Goal: Task Accomplishment & Management: Complete application form

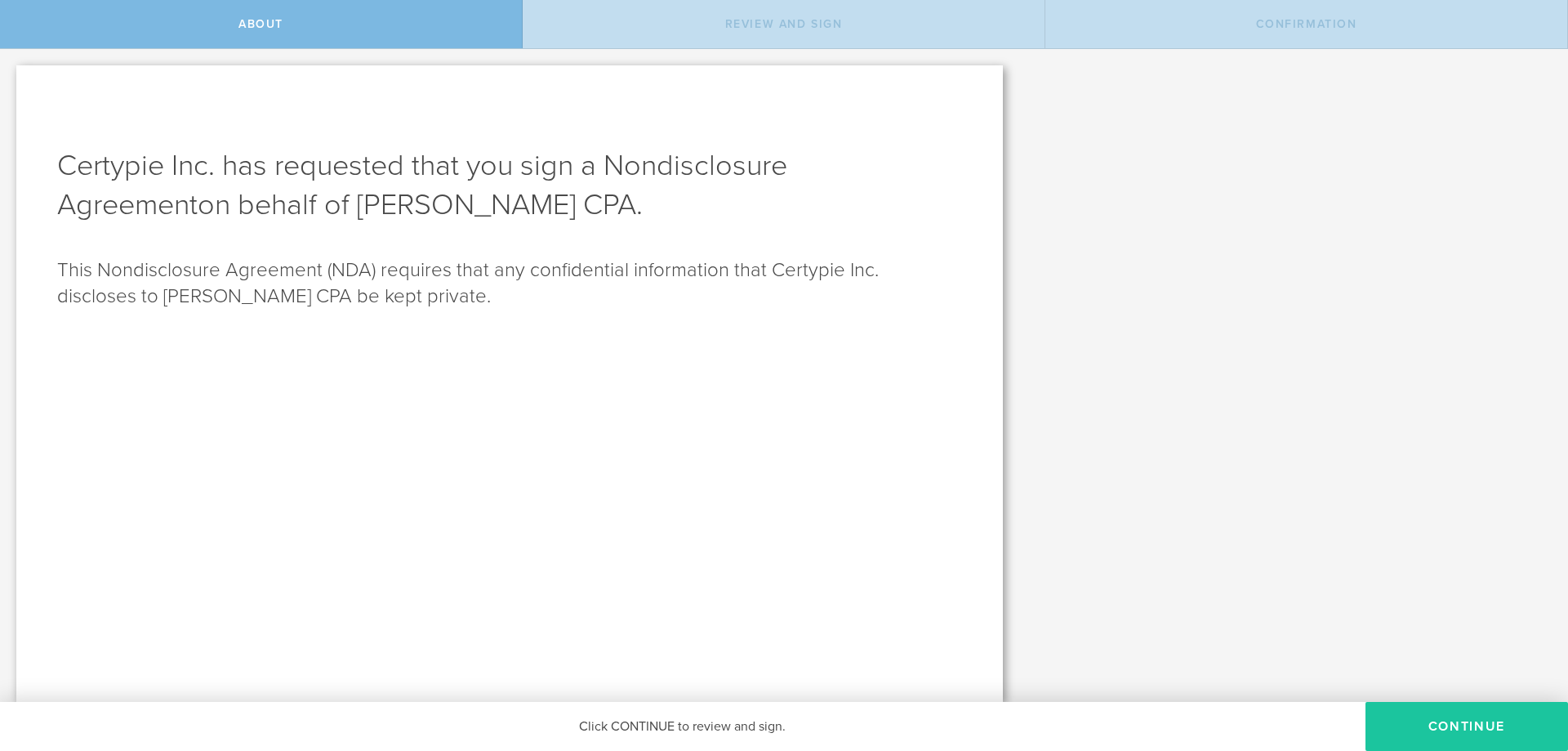
click at [1437, 728] on button "Continue" at bounding box center [1466, 726] width 203 height 49
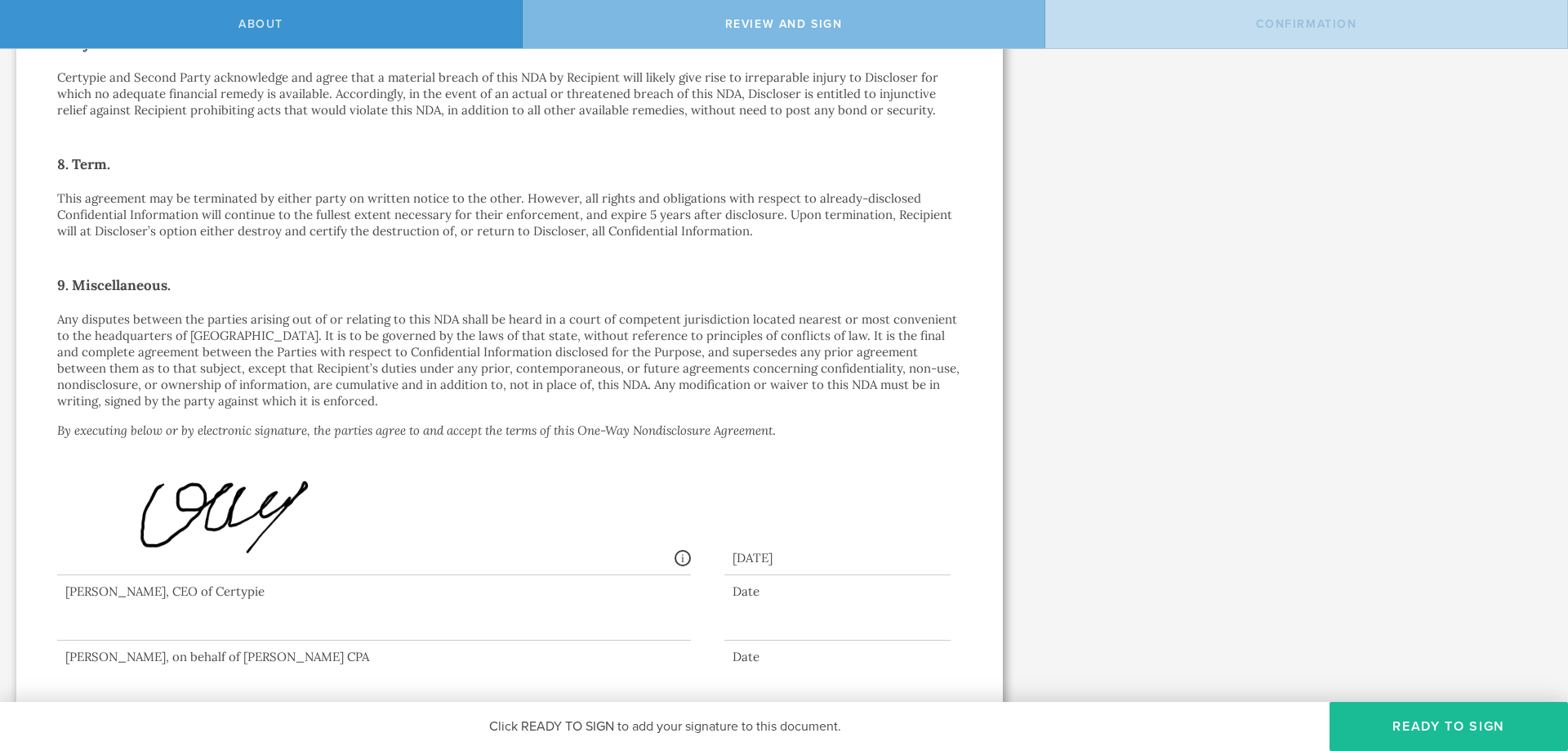
scroll to position [1062, 0]
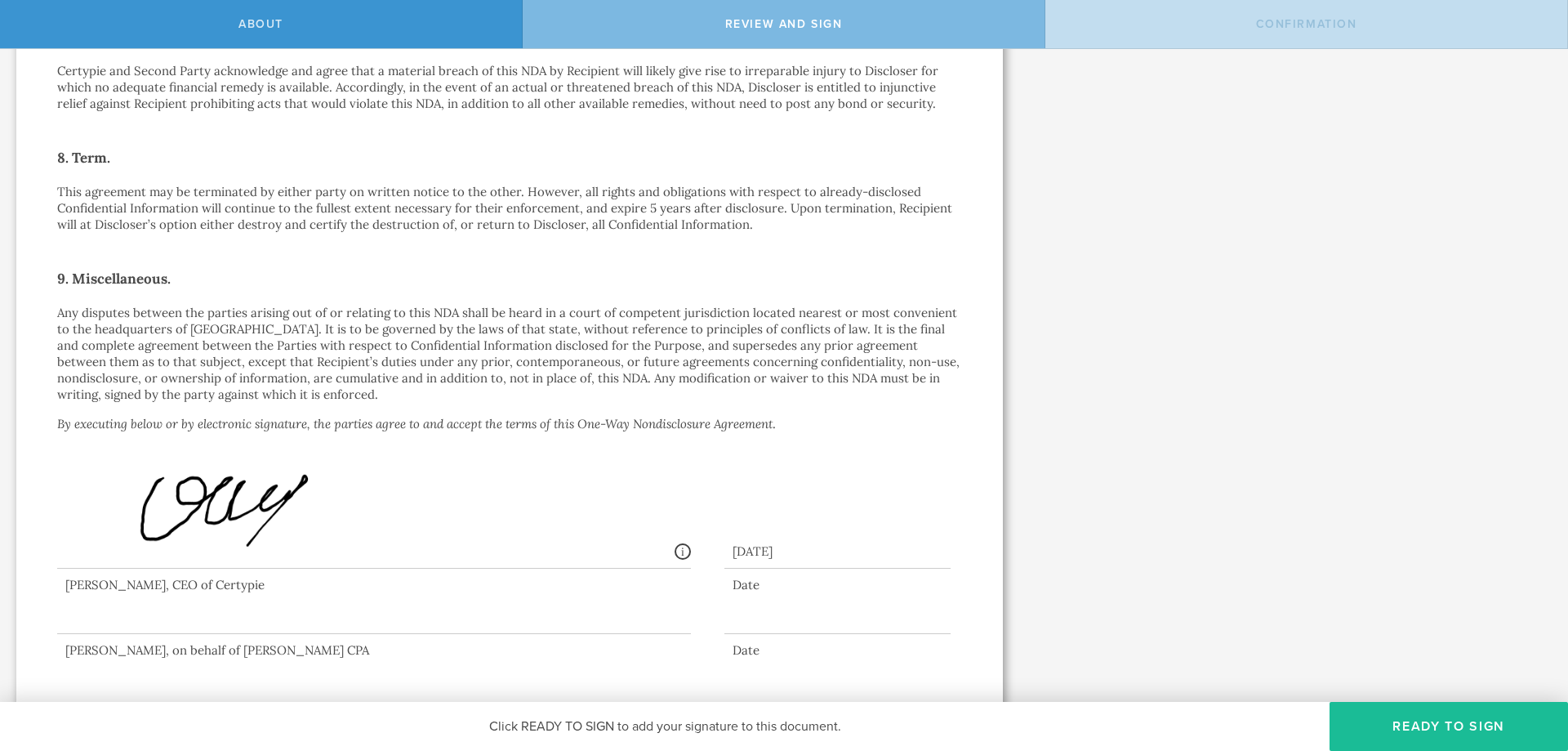
click at [117, 607] on div at bounding box center [373, 600] width 634 height 65
click at [105, 613] on div at bounding box center [373, 600] width 634 height 65
click at [1383, 726] on button "Ready to Sign" at bounding box center [1448, 726] width 239 height 49
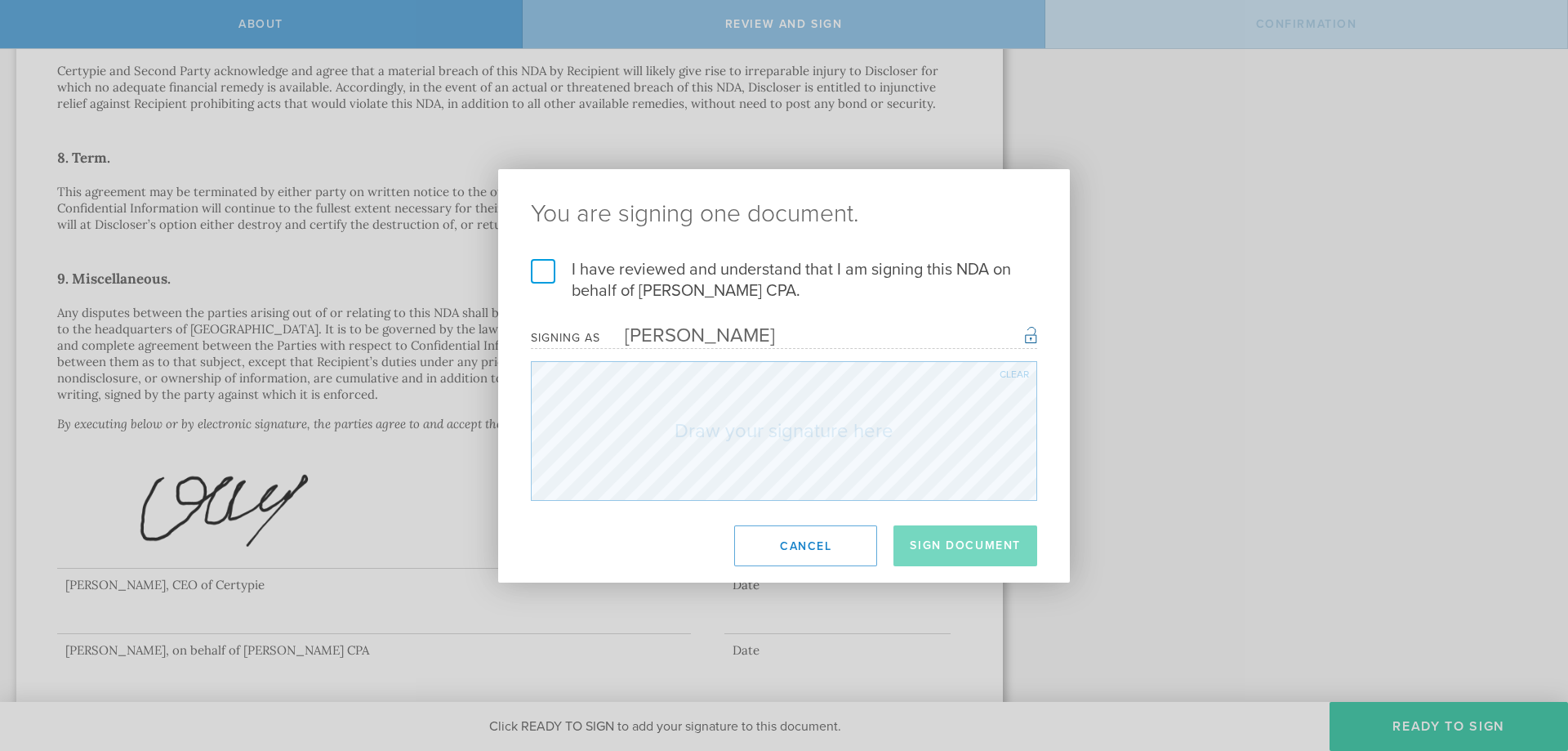
click at [541, 272] on label "I have reviewed and understand that I am signing this NDA on behalf of [PERSON_…" at bounding box center [784, 280] width 506 height 43
click at [0, 0] on input "I have reviewed and understand that I am signing this NDA on behalf of [PERSON_…" at bounding box center [0, 0] width 0 height 0
click at [959, 536] on button "Sign Document" at bounding box center [965, 545] width 144 height 41
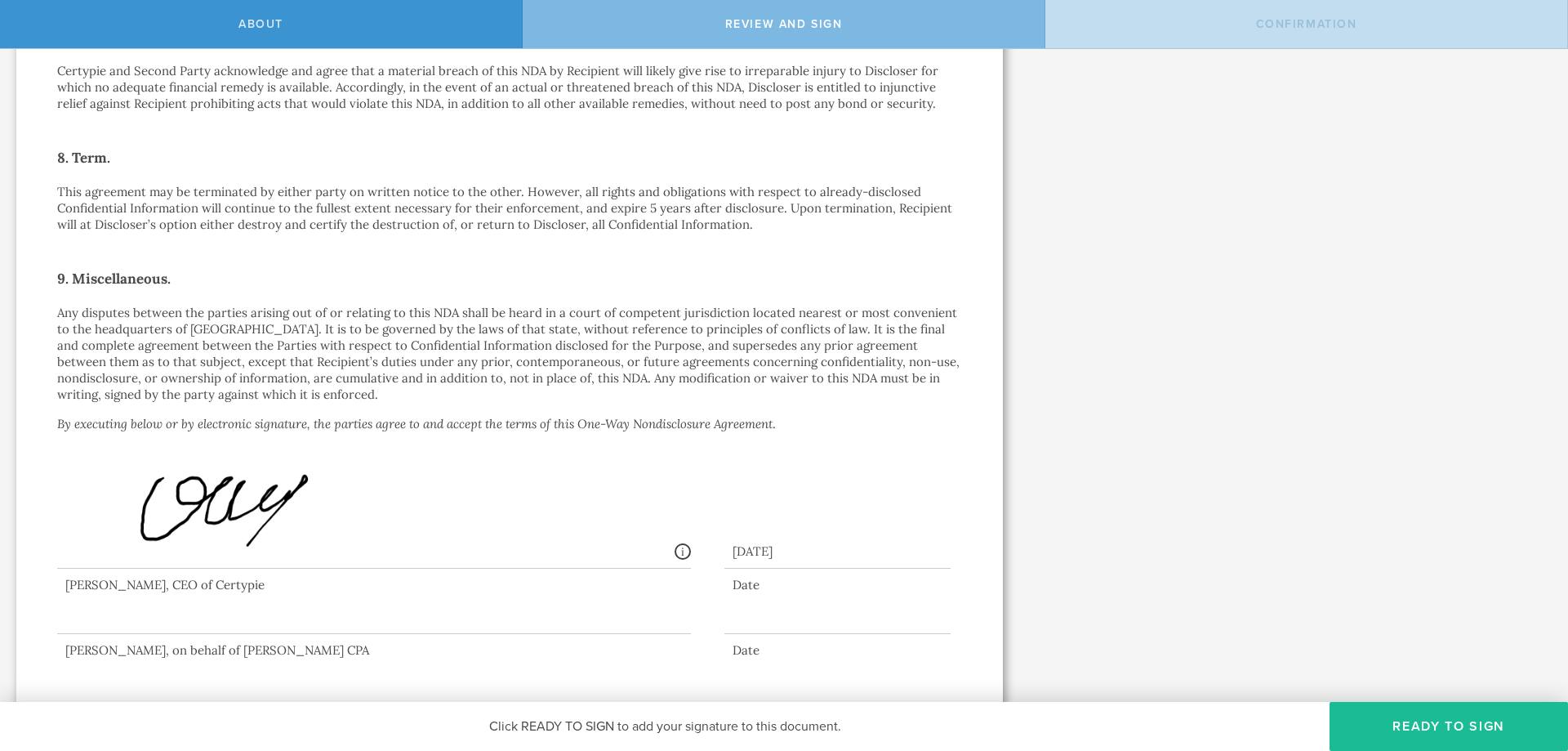
scroll to position [0, 0]
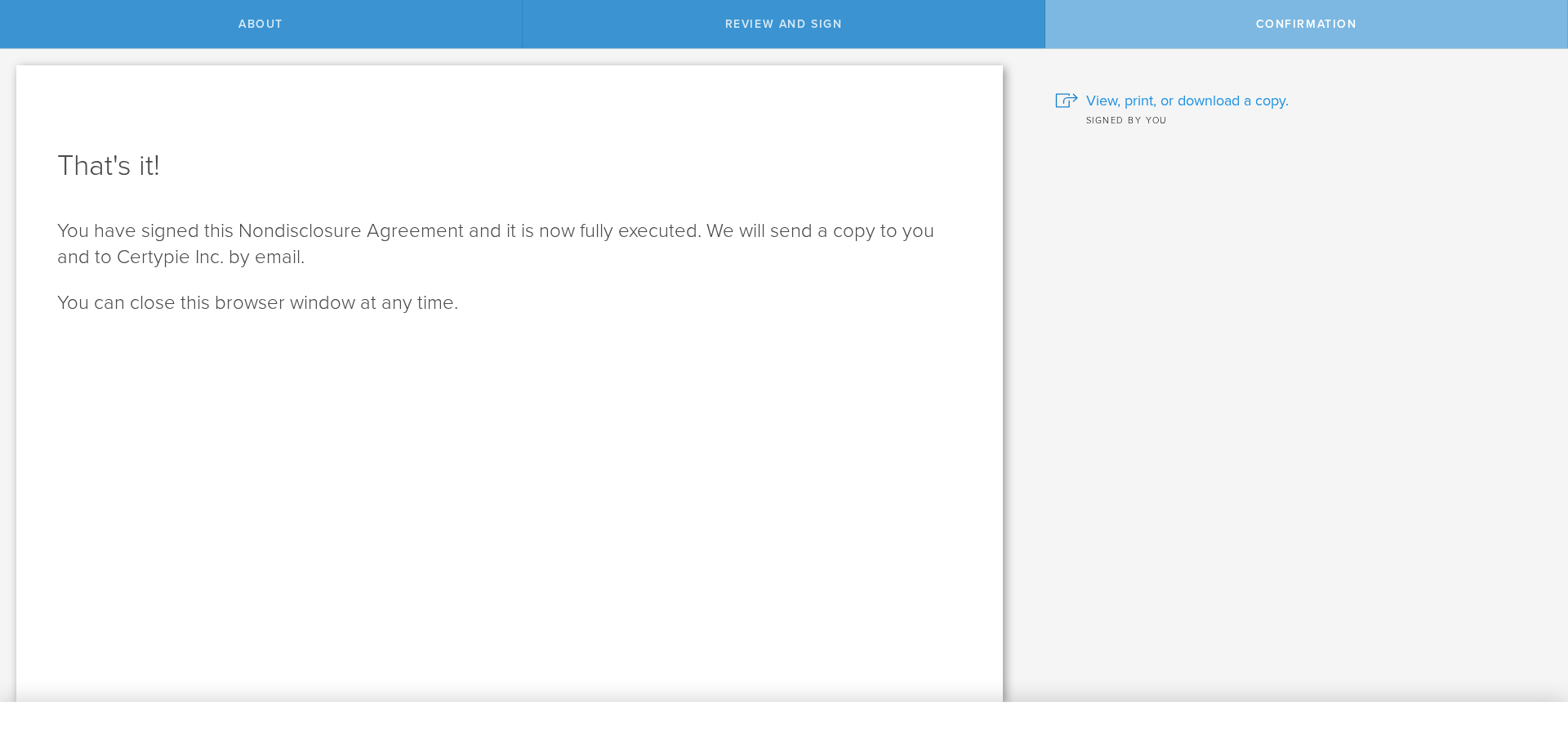
click at [1164, 102] on span "View, print, or download a copy." at bounding box center [1187, 100] width 203 height 21
